Goal: Communication & Community: Ask a question

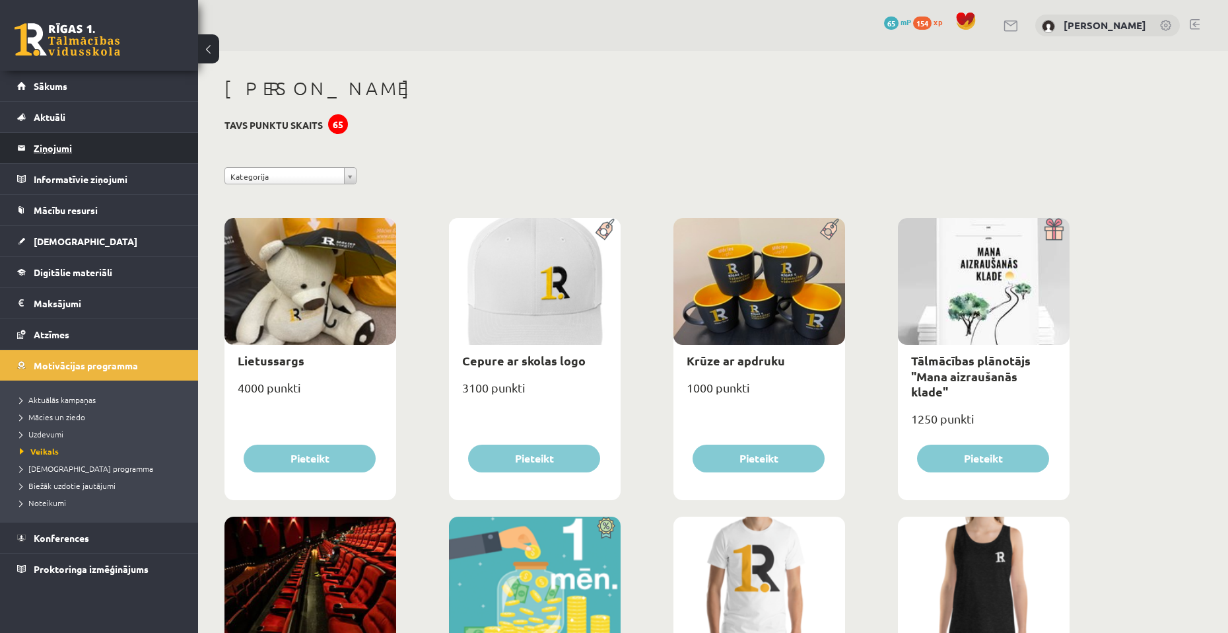
click at [69, 150] on legend "Ziņojumi 0" at bounding box center [108, 148] width 148 height 30
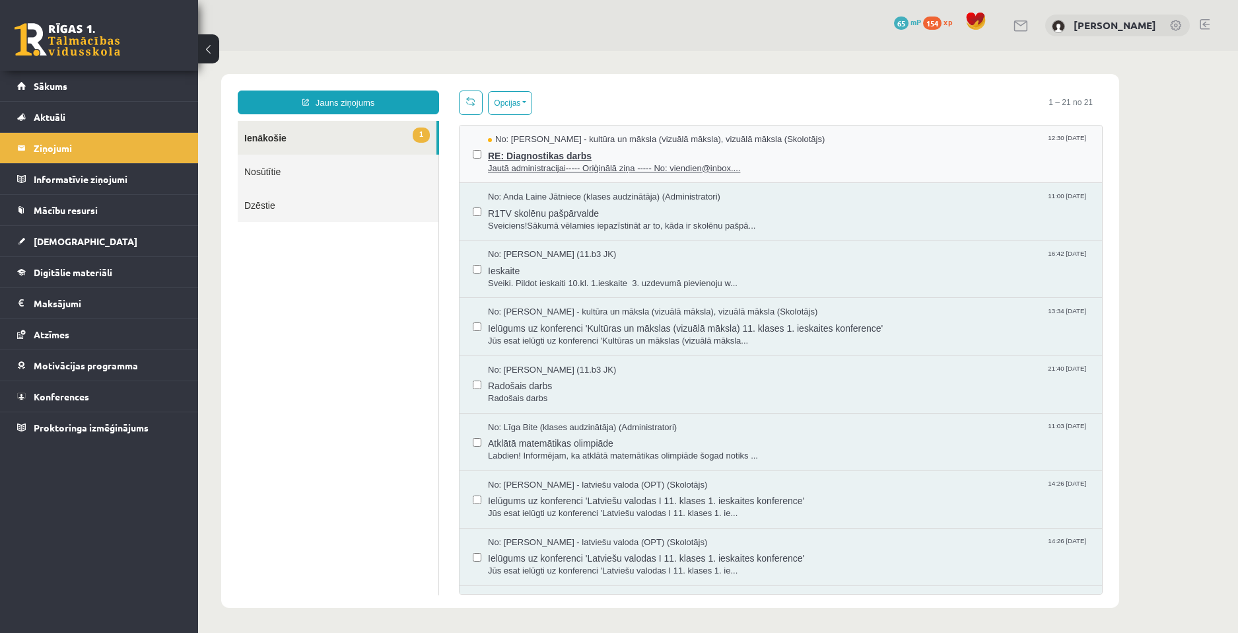
click at [536, 149] on span "RE: Diagnostikas darbs" at bounding box center [788, 154] width 601 height 17
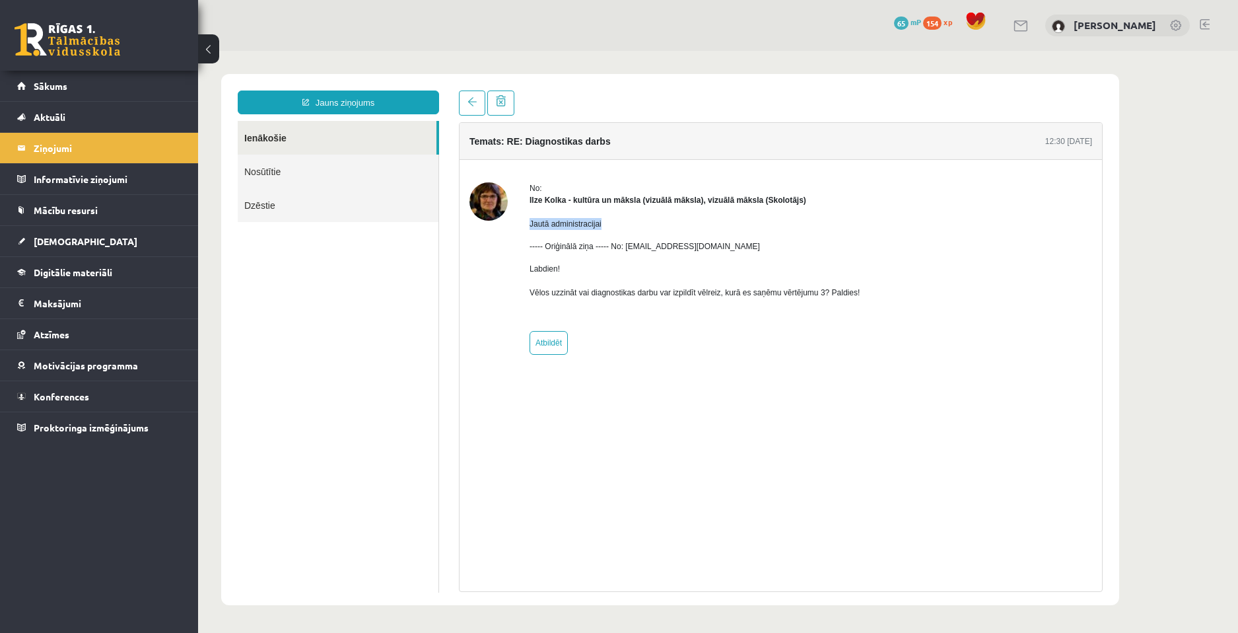
drag, startPoint x: 531, startPoint y: 229, endPoint x: 607, endPoint y: 220, distance: 76.4
click at [607, 220] on p "Jautā administracijai" at bounding box center [695, 224] width 330 height 12
click at [558, 230] on div "Jautā administracijai ----- Oriģinālā ziņa ----- No: [EMAIL_ADDRESS][DOMAIN_NAM…" at bounding box center [695, 263] width 330 height 115
click at [462, 109] on link at bounding box center [472, 102] width 26 height 25
click at [378, 104] on link "Jauns ziņojums" at bounding box center [338, 102] width 201 height 24
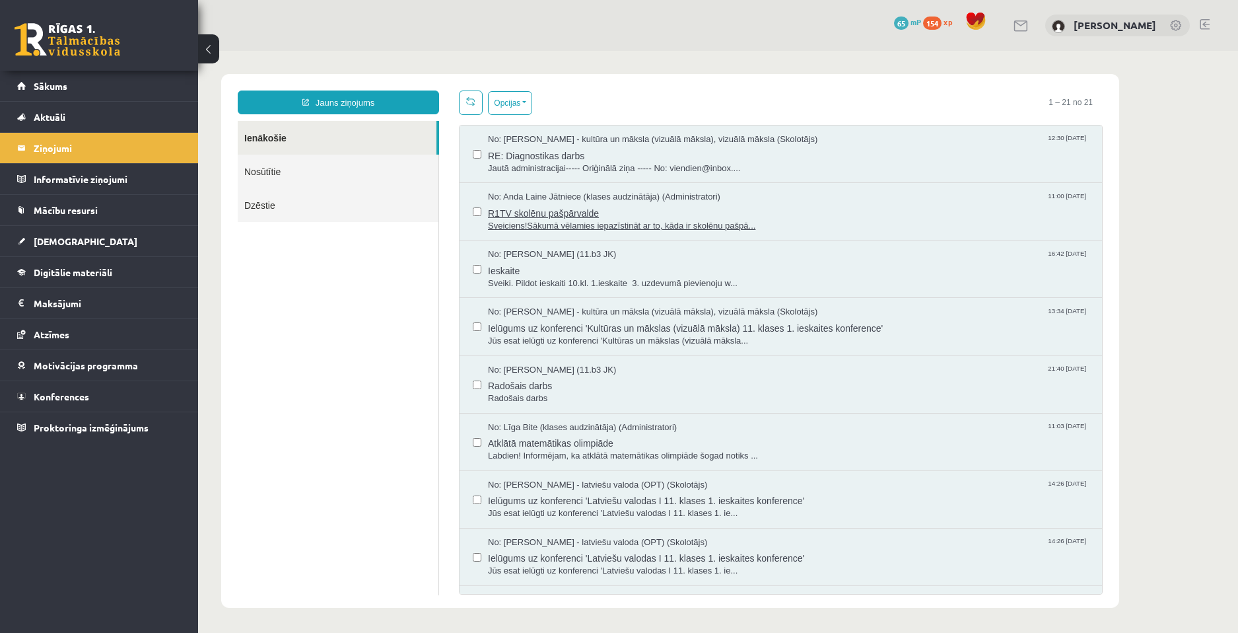
click at [556, 205] on span "R1TV skolēnu pašpārvalde" at bounding box center [788, 211] width 601 height 17
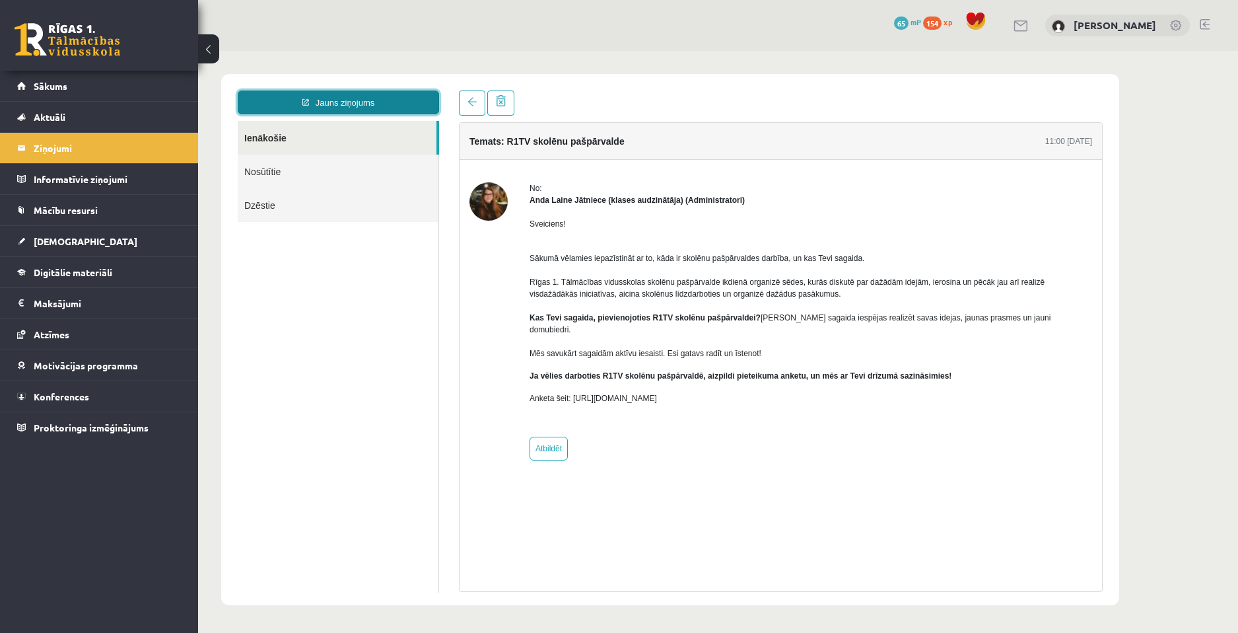
click at [387, 108] on link "Jauns ziņojums" at bounding box center [338, 102] width 201 height 24
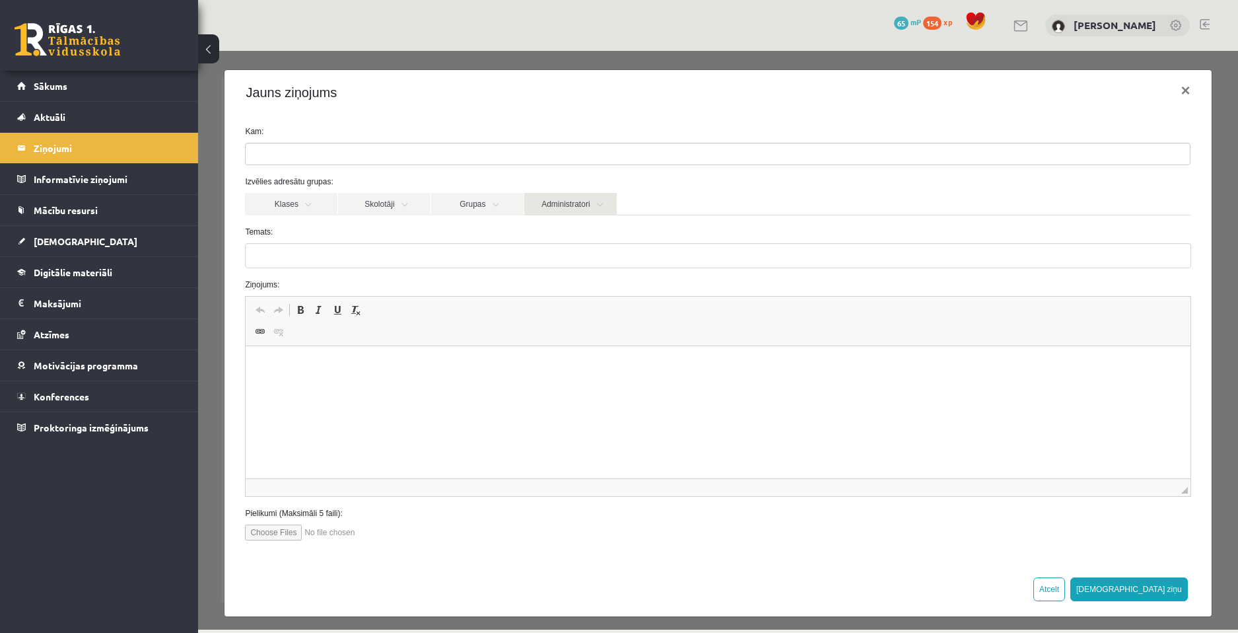
click at [586, 203] on link "Administratori" at bounding box center [570, 204] width 92 height 22
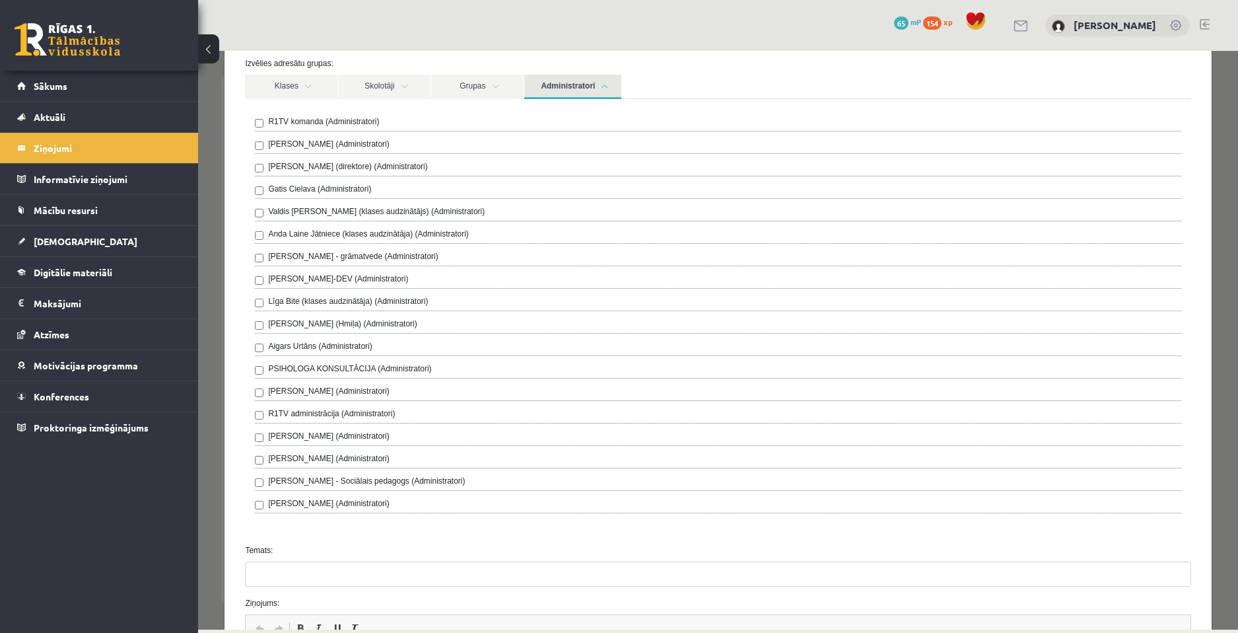
scroll to position [132, 0]
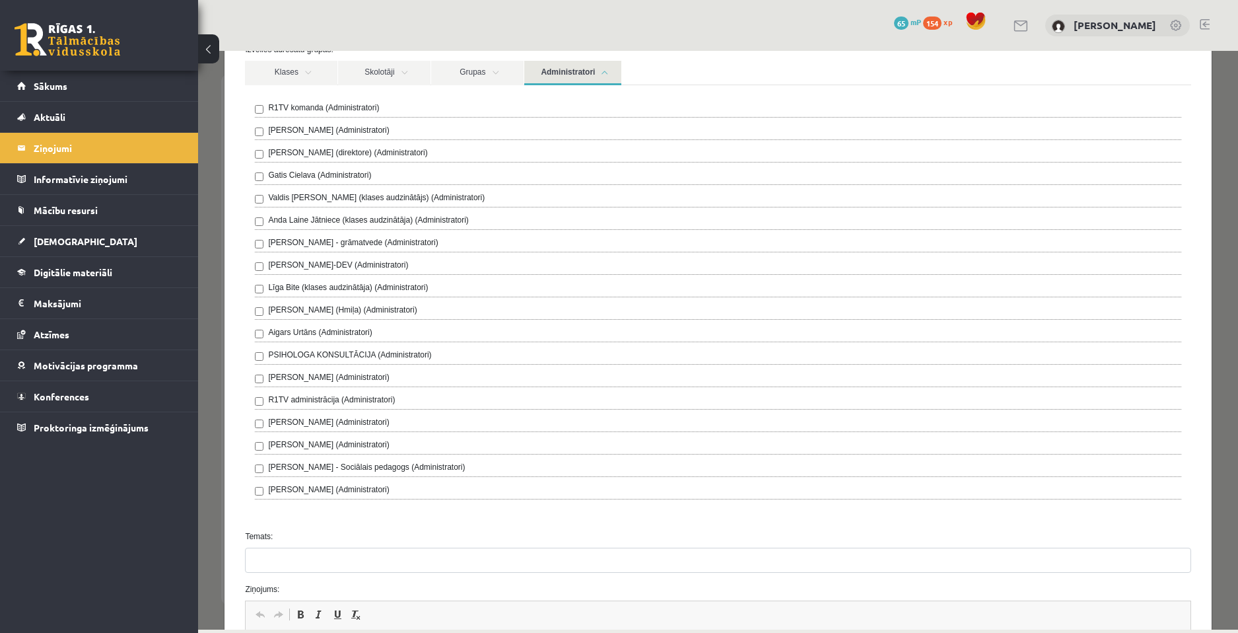
click at [591, 70] on link "Administratori" at bounding box center [572, 73] width 97 height 24
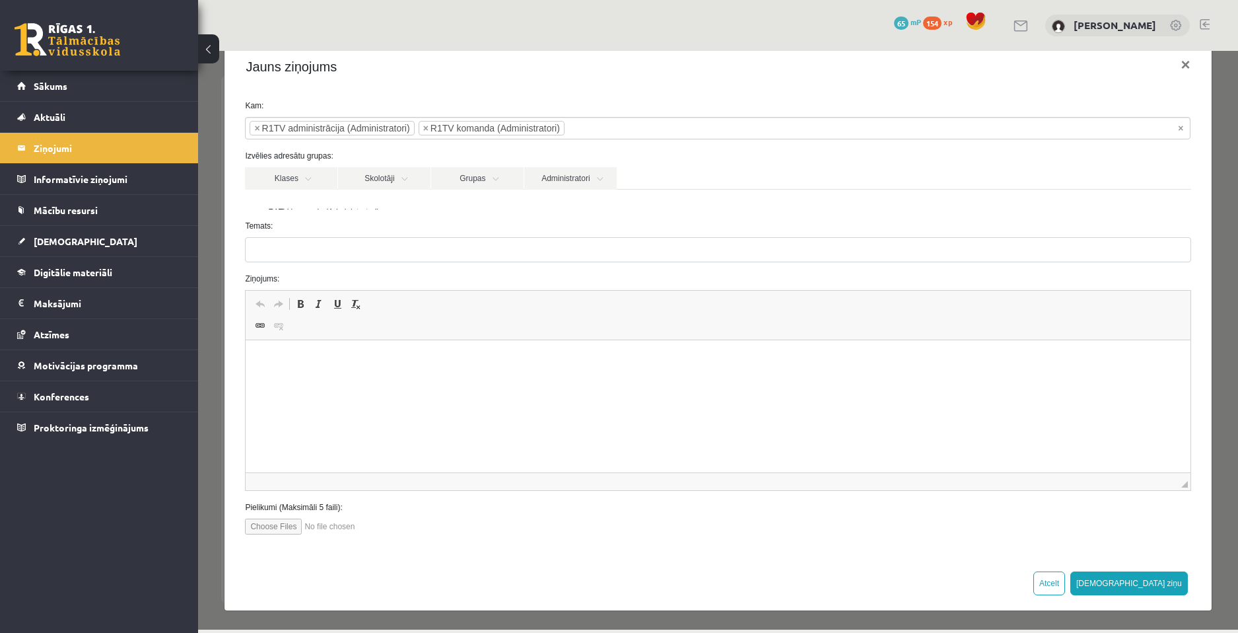
scroll to position [6, 0]
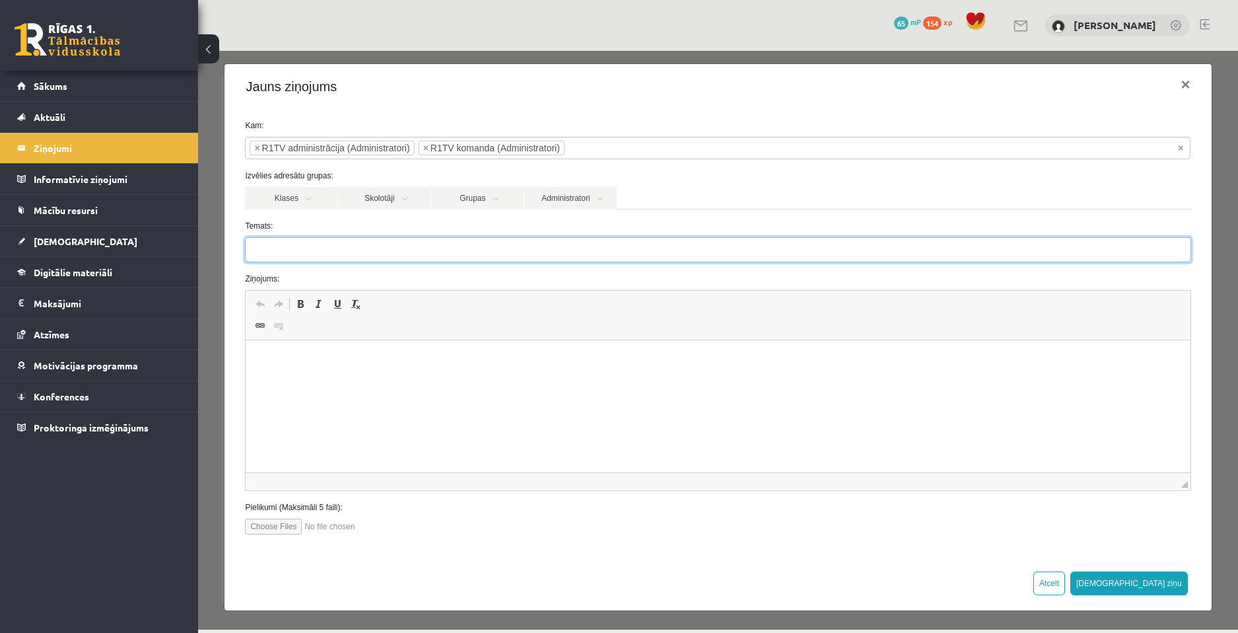
click at [435, 255] on input "Temats:" at bounding box center [718, 249] width 946 height 25
click at [469, 253] on input "Temats:" at bounding box center [718, 249] width 946 height 25
type input "**********"
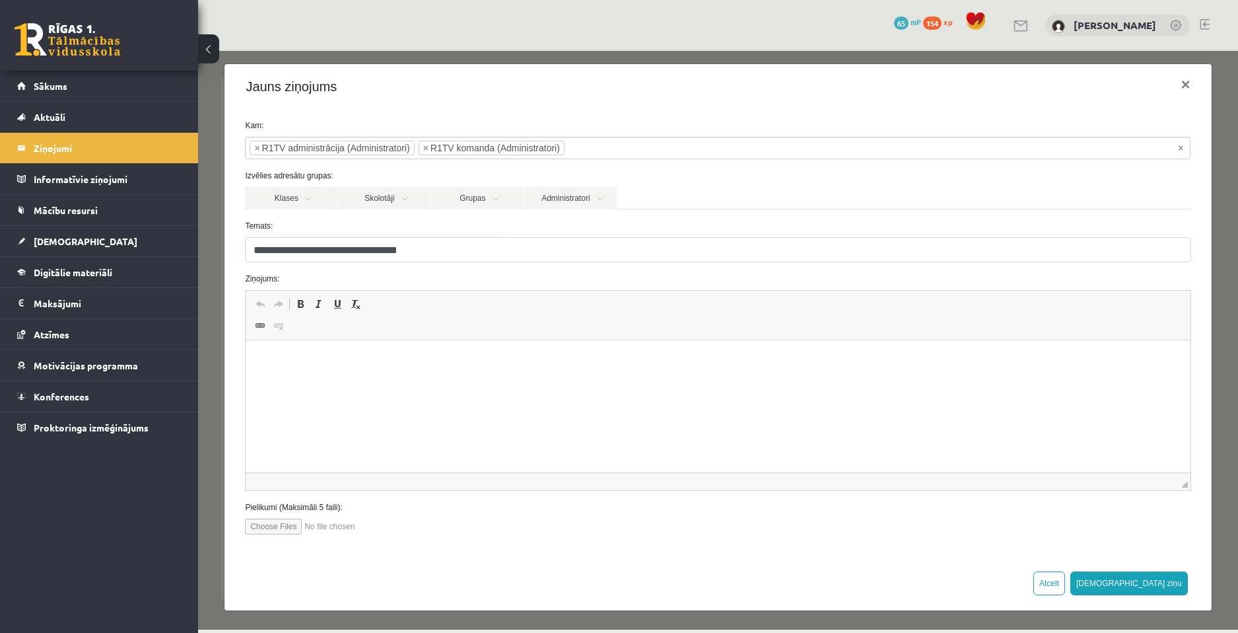
click at [376, 368] on html at bounding box center [718, 360] width 944 height 40
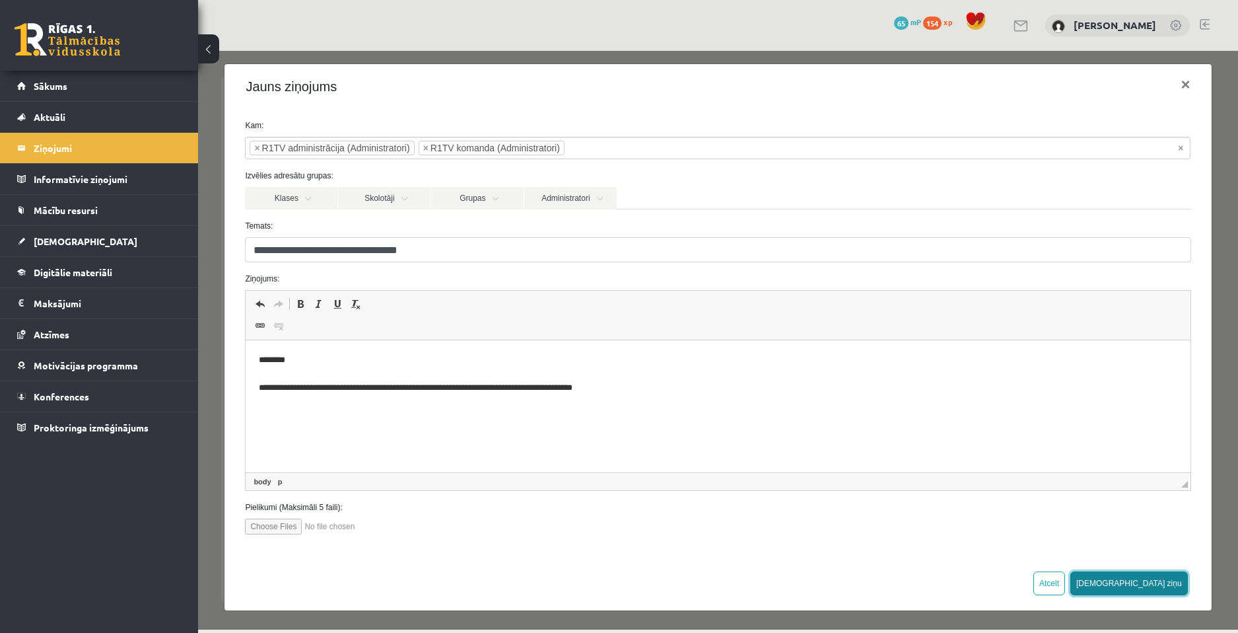
click at [1166, 579] on button "[DEMOGRAPHIC_DATA] ziņu" at bounding box center [1130, 583] width 118 height 24
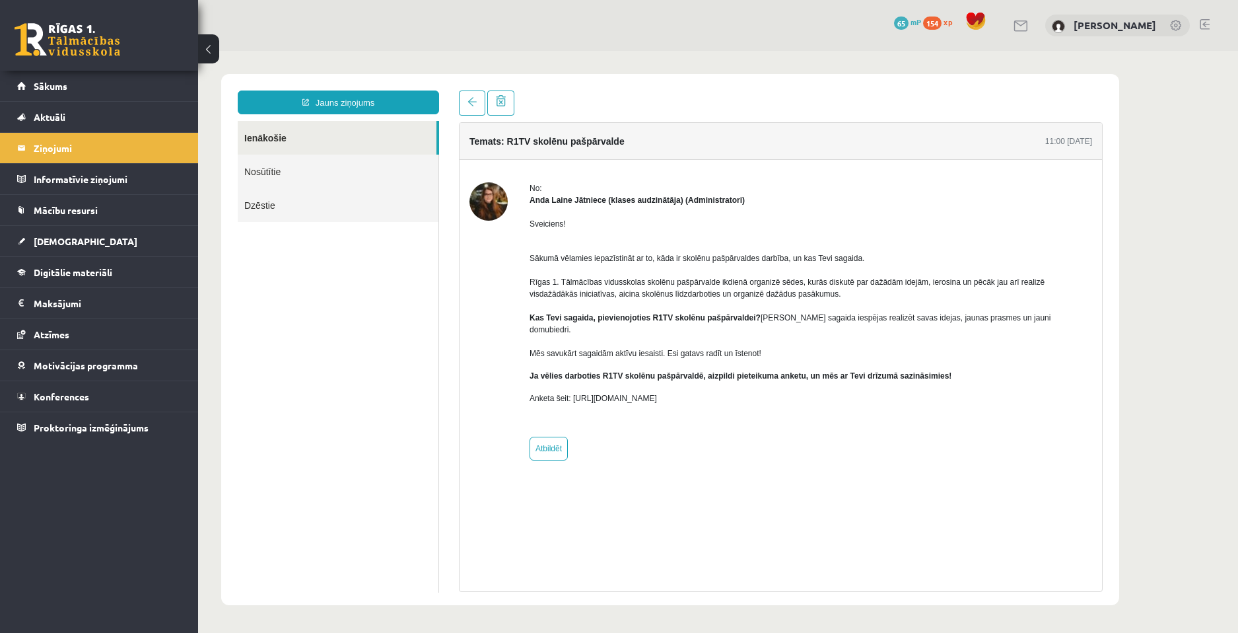
scroll to position [0, 0]
click at [260, 165] on link "Nosūtītie" at bounding box center [338, 172] width 201 height 34
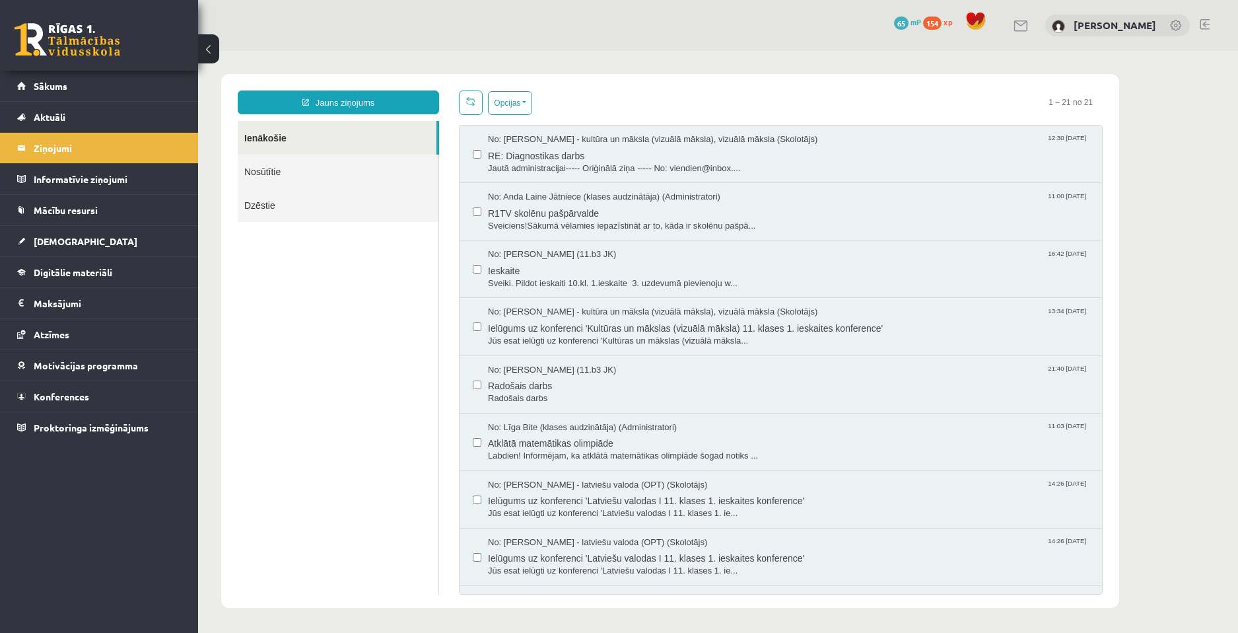
click at [377, 174] on link "Nosūtītie" at bounding box center [338, 172] width 201 height 34
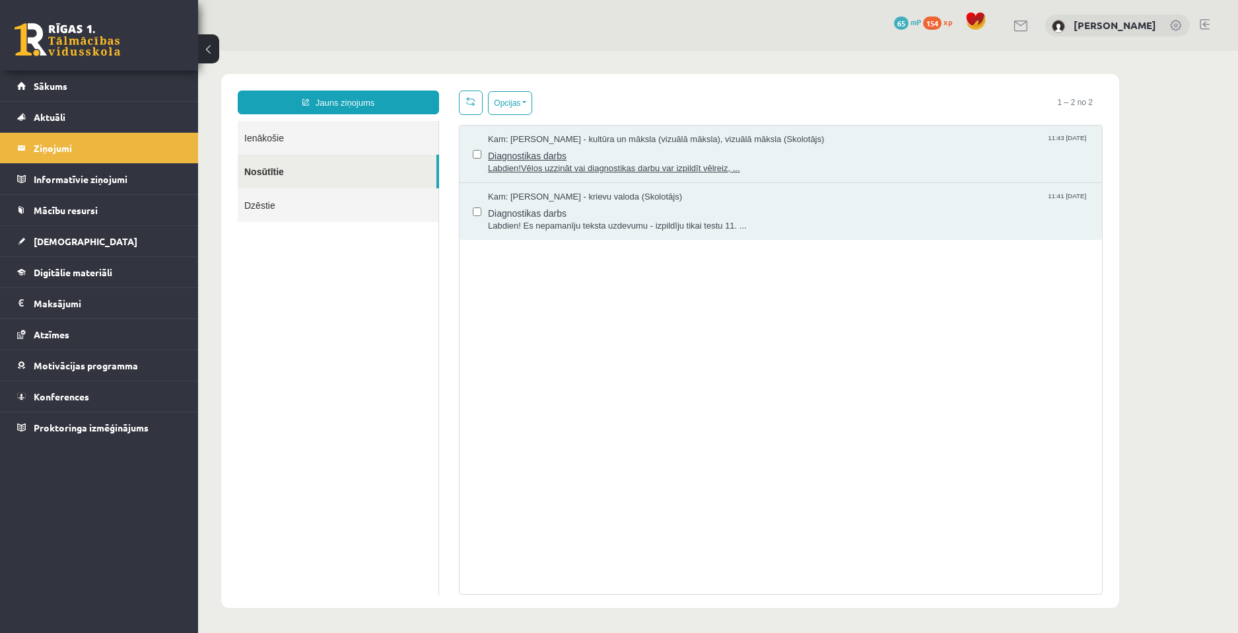
click at [557, 170] on span "Labdien!Vēlos uzzināt vai diagnostikas darbu var izpildīt vēlreiz, ..." at bounding box center [788, 168] width 601 height 13
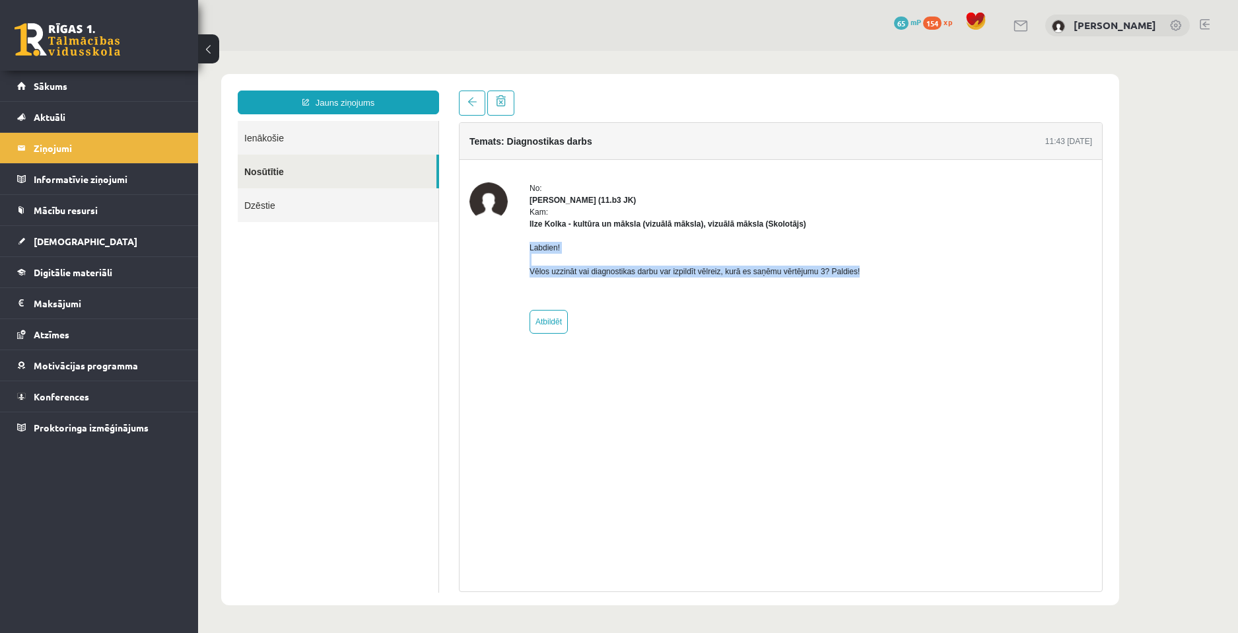
drag, startPoint x: 859, startPoint y: 273, endPoint x: 527, endPoint y: 249, distance: 332.4
click at [527, 249] on div "No: Kristaps Zomerfelds (11.b3 JK) Kam: Ilze Kolka - kultūra un māksla (vizuālā…" at bounding box center [781, 257] width 623 height 151
copy p "Labdien! Vēlos uzzināt vai diagnostikas darbu var izpildīt vēlreiz, kurā es saņ…"
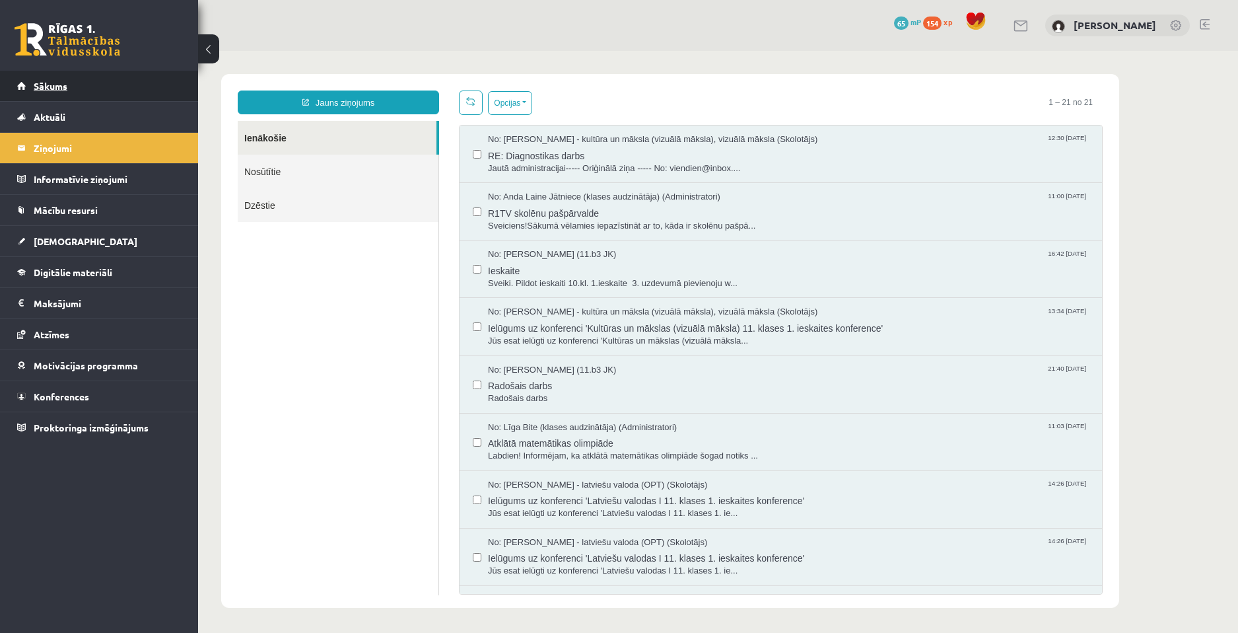
click at [60, 83] on span "Sākums" at bounding box center [51, 86] width 34 height 12
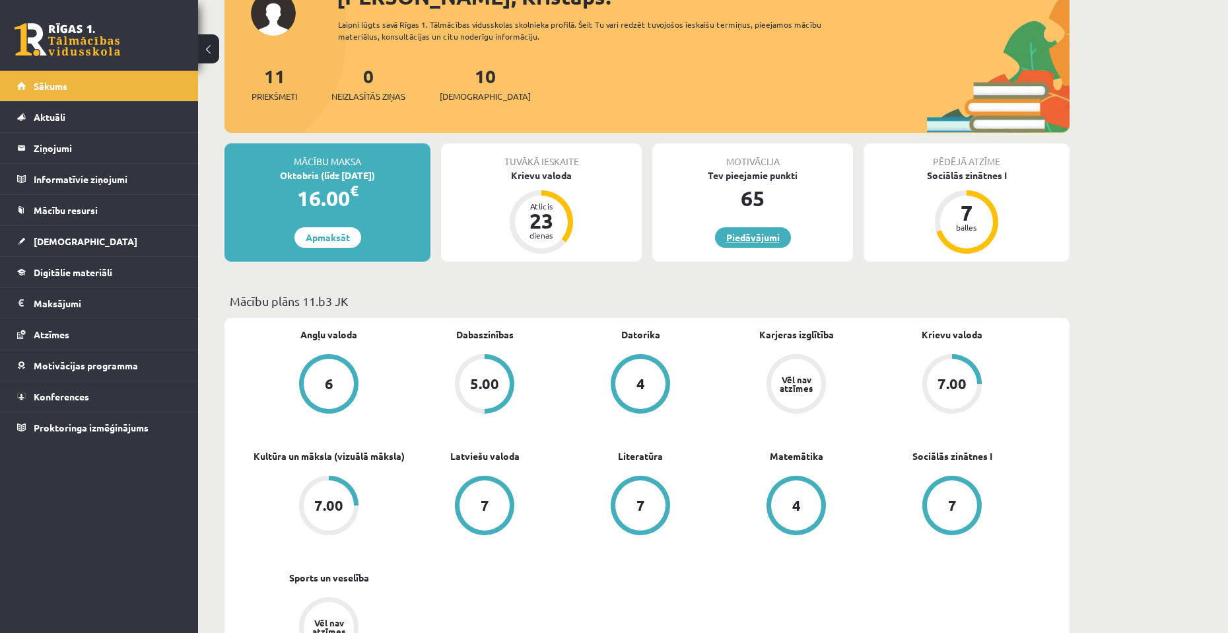
scroll to position [132, 0]
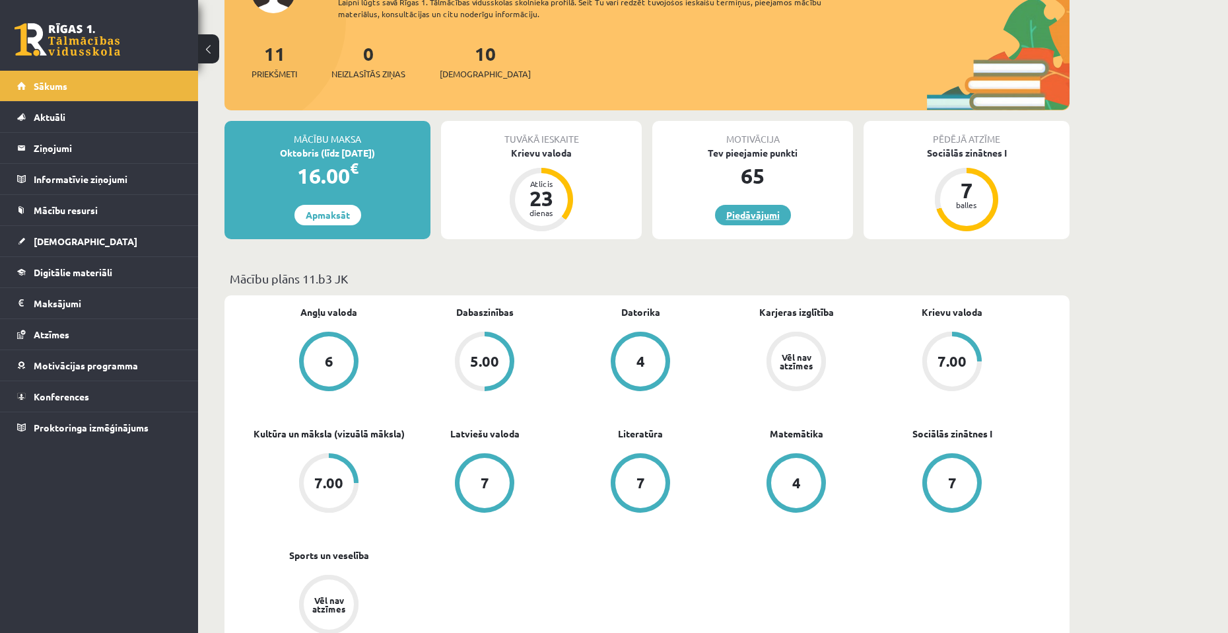
click at [740, 222] on link "Piedāvājumi" at bounding box center [753, 215] width 76 height 20
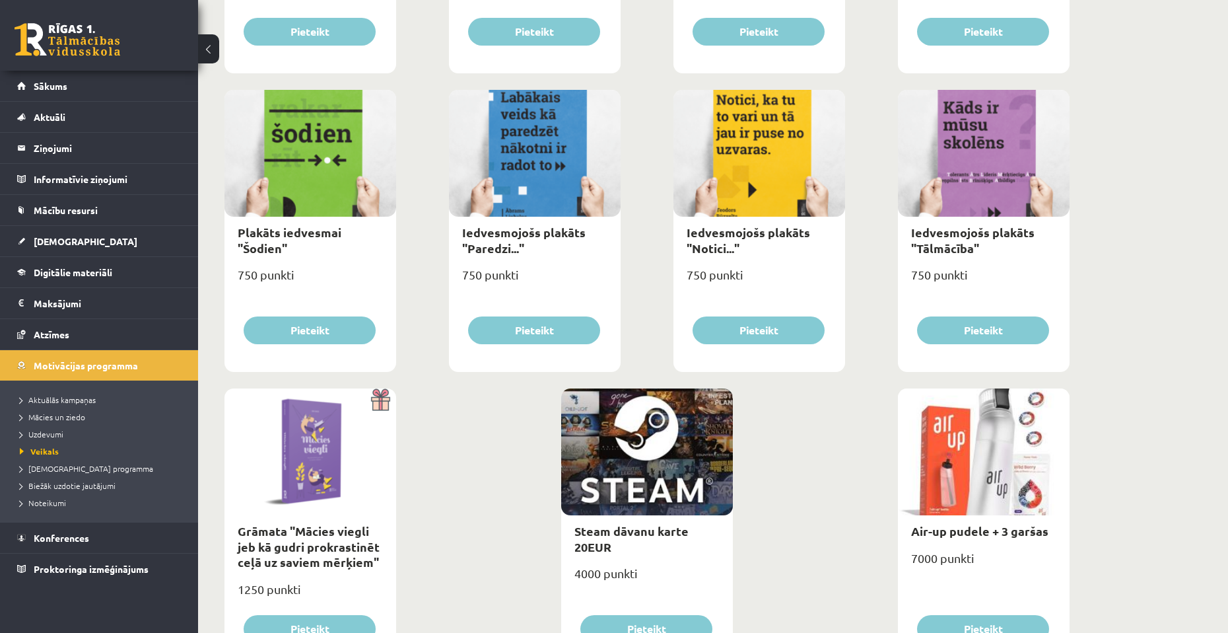
scroll to position [1396, 0]
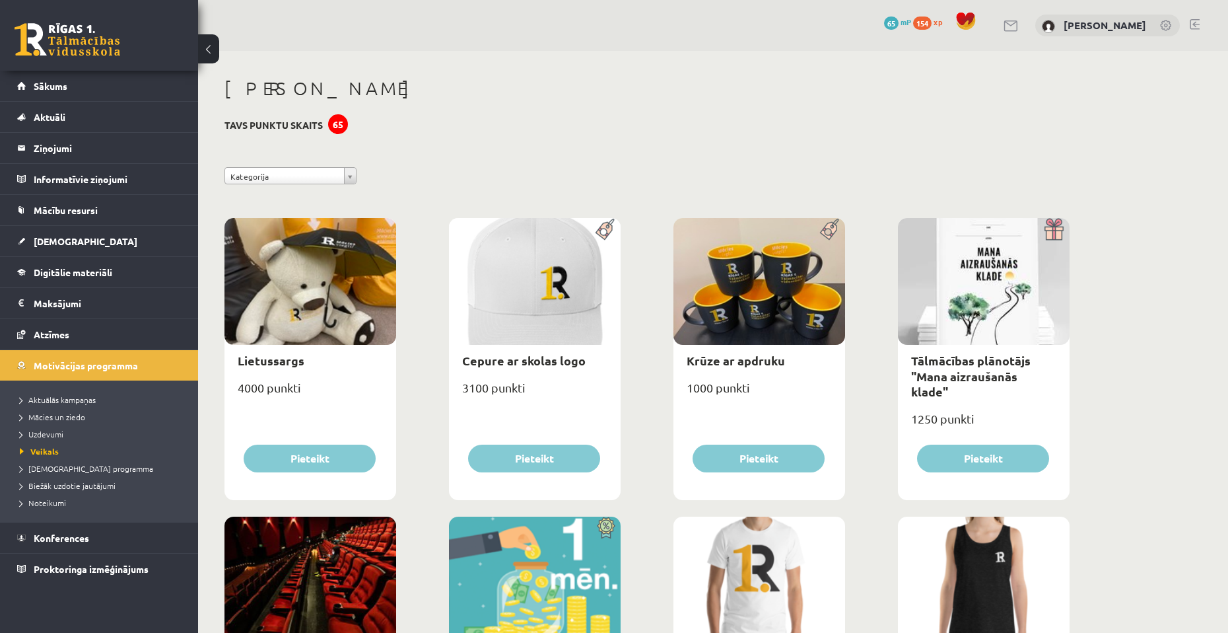
scroll to position [1396, 0]
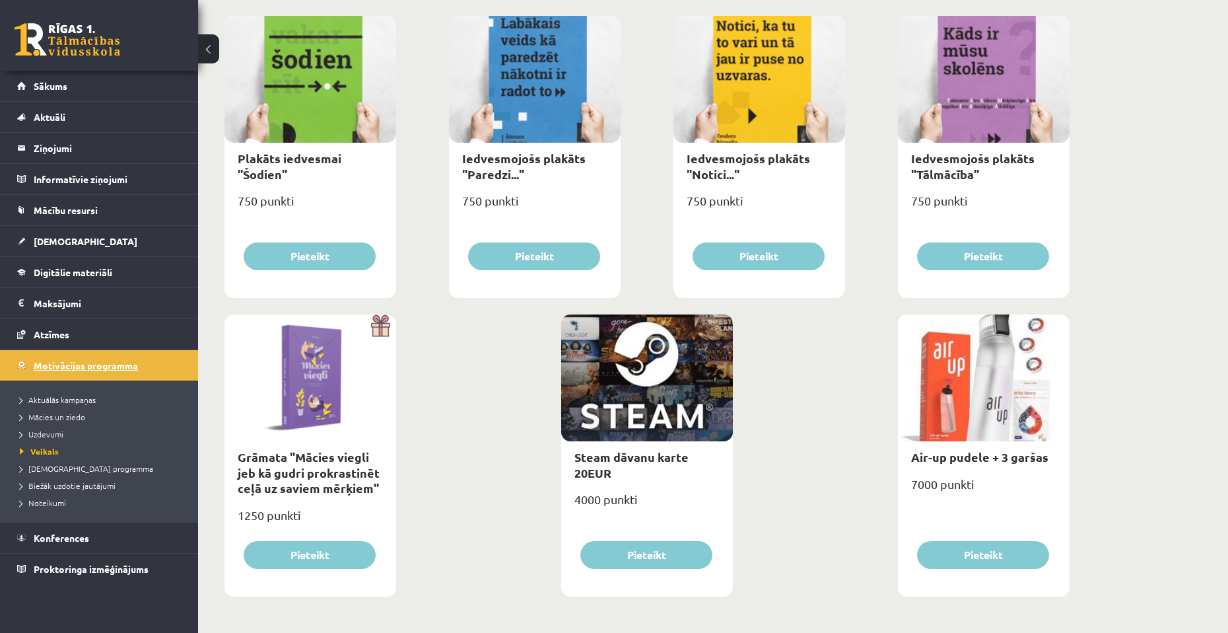
click at [63, 372] on link "Motivācijas programma" at bounding box center [99, 365] width 164 height 30
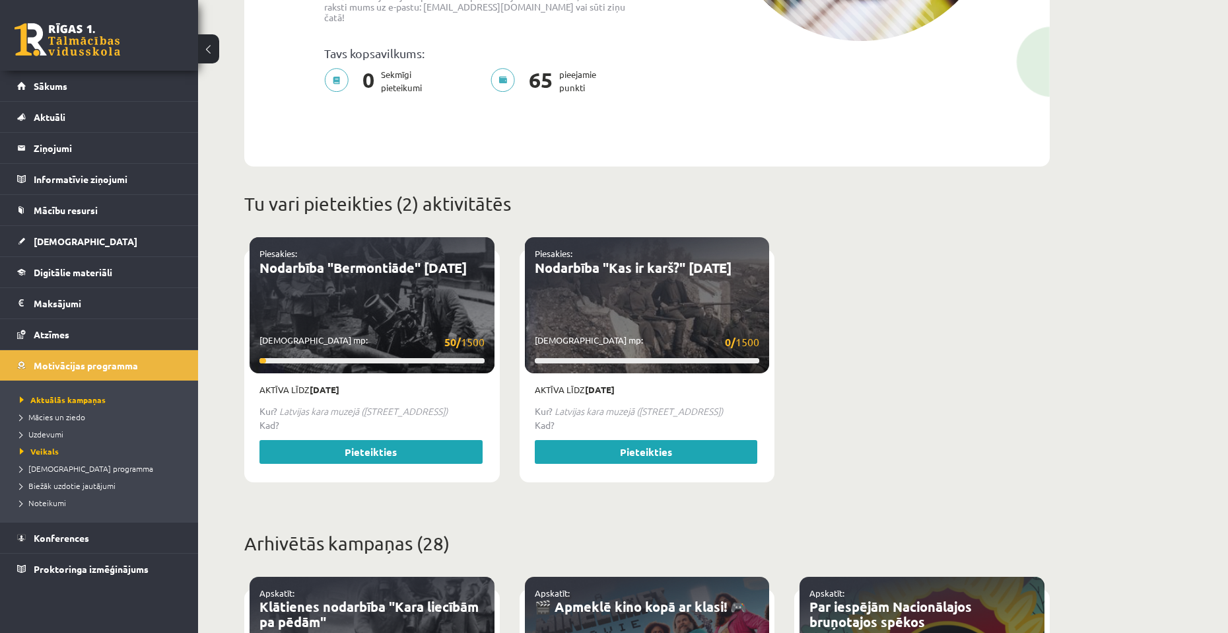
scroll to position [339, 0]
